Goal: Check status

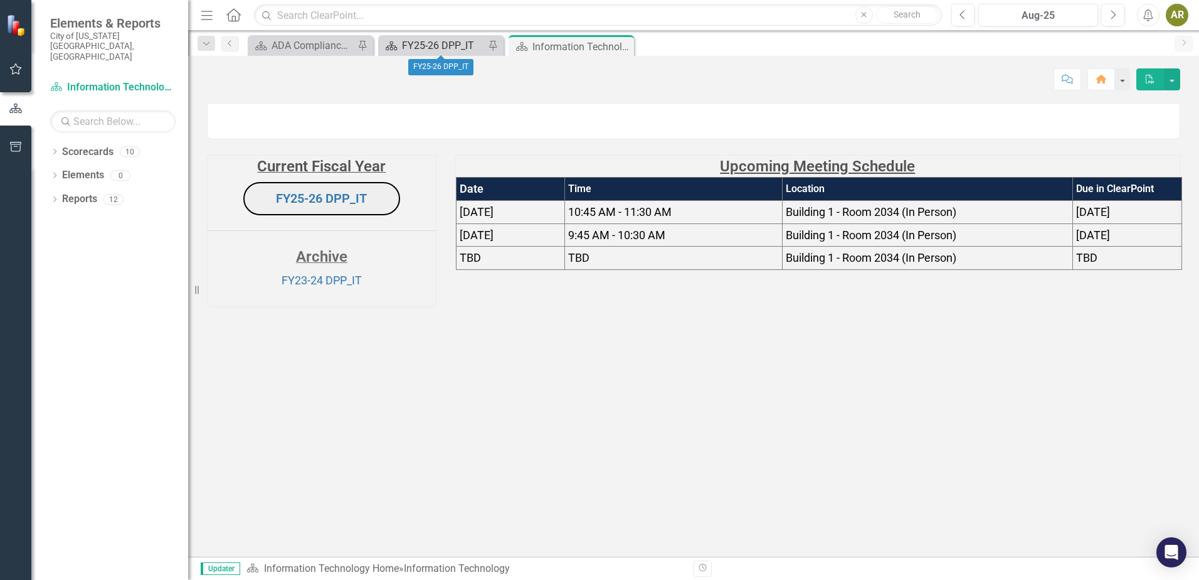
click at [454, 46] on div "FY25-26 DPP_IT" at bounding box center [443, 46] width 83 height 16
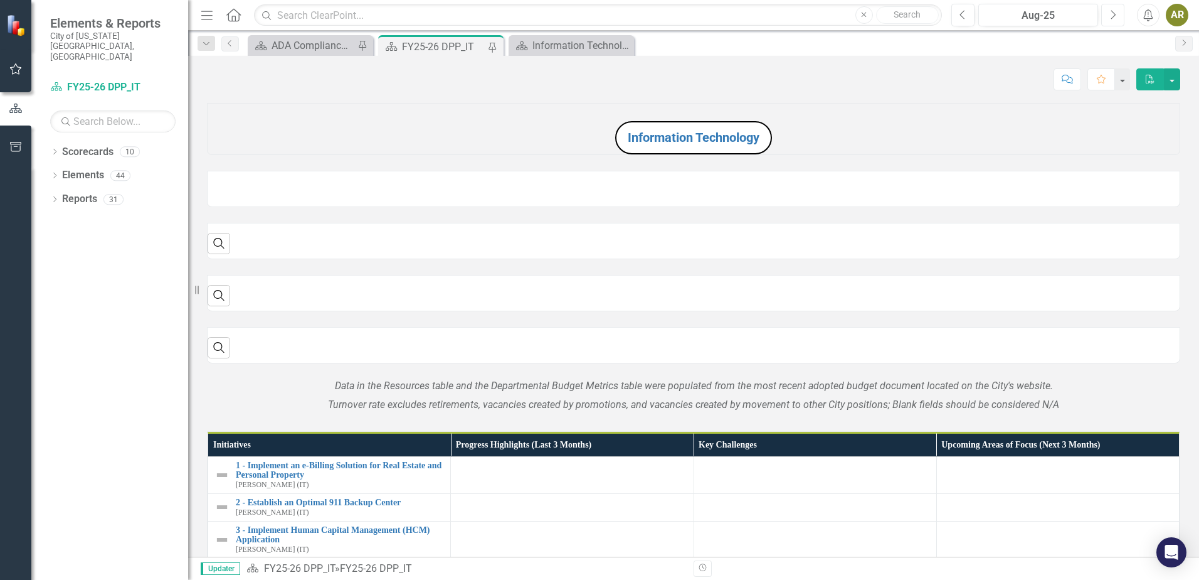
click at [1110, 18] on icon "Next" at bounding box center [1113, 14] width 7 height 11
click at [1111, 18] on icon "Next" at bounding box center [1113, 14] width 7 height 11
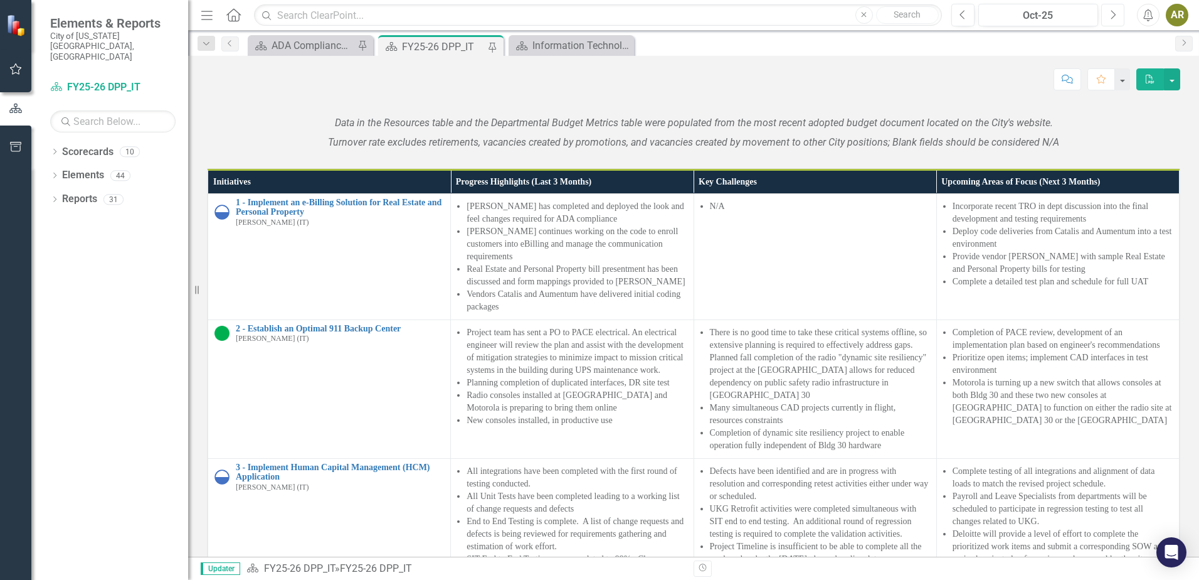
scroll to position [933, 0]
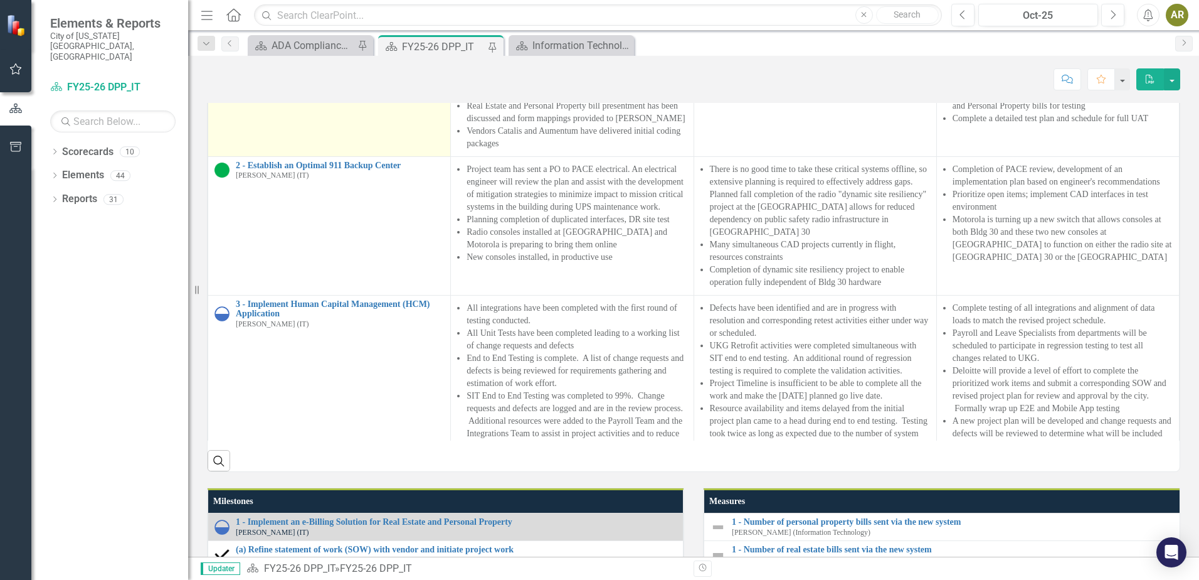
click at [304, 54] on link "1 - Implement an e-Billing Solution for Real Estate and Personal Property" at bounding box center [340, 44] width 208 height 19
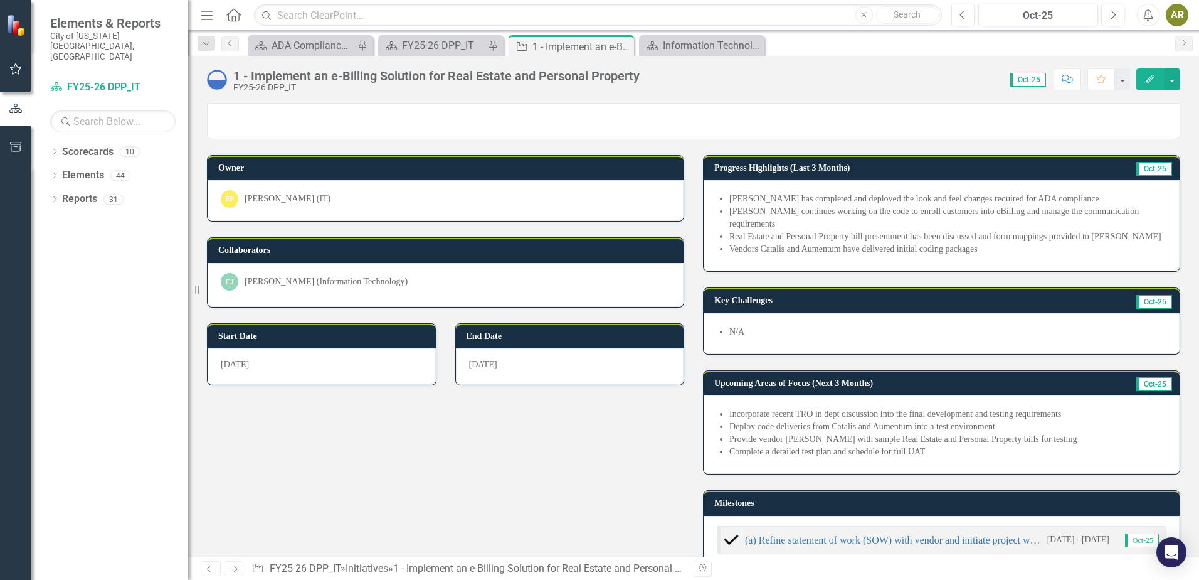
drag, startPoint x: 1065, startPoint y: 420, endPoint x: 974, endPoint y: 415, distance: 91.1
click at [974, 415] on li "Incorporate recent TRO in dept discussion into the final development and testin…" at bounding box center [948, 414] width 437 height 13
click at [984, 415] on li "Incorporate recent TRO in dept discussion into the final development and testin…" at bounding box center [948, 414] width 437 height 13
drag, startPoint x: 726, startPoint y: 412, endPoint x: 863, endPoint y: 408, distance: 136.2
click at [847, 405] on div "Incorporate recent TRO in dept discussion into the final development and testin…" at bounding box center [942, 434] width 476 height 78
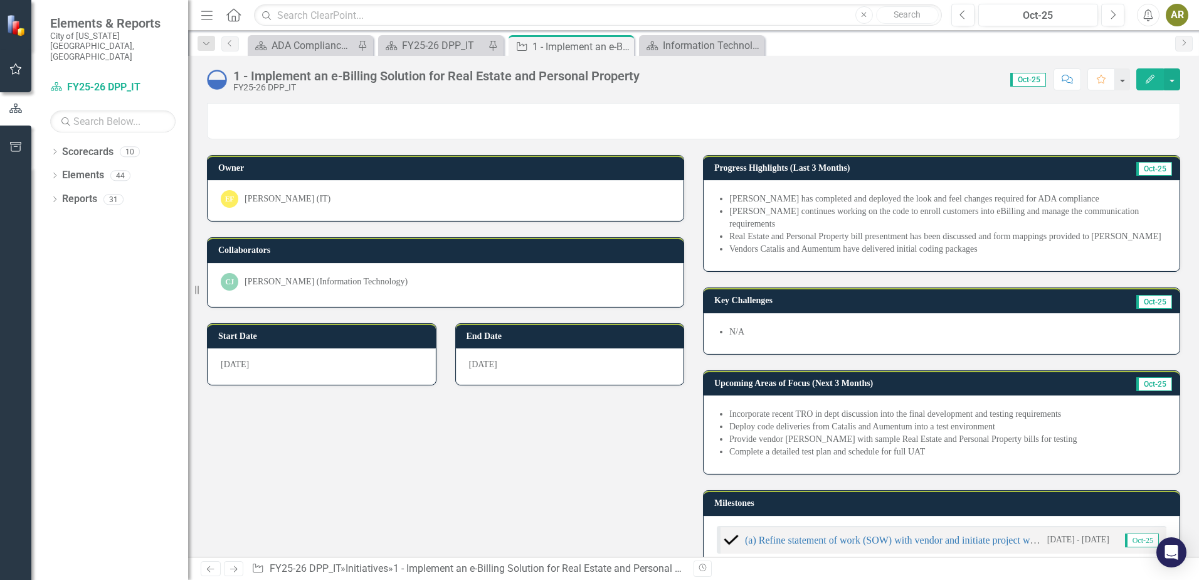
click at [446, 37] on div "Scorecard FY25-26 DPP_IT Pin" at bounding box center [440, 45] width 125 height 21
click at [469, 48] on div "FY25-26 DPP_IT" at bounding box center [443, 46] width 83 height 16
